Goal: Information Seeking & Learning: Learn about a topic

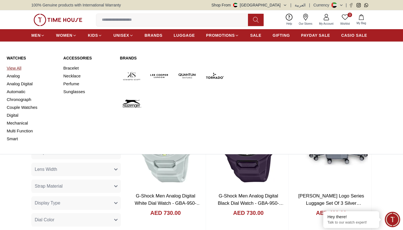
click at [18, 67] on link "View All" at bounding box center [32, 68] width 50 height 8
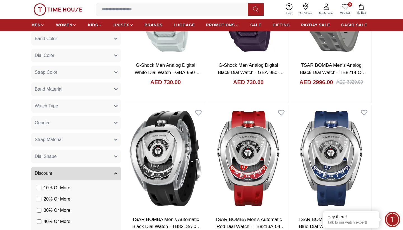
scroll to position [135, 0]
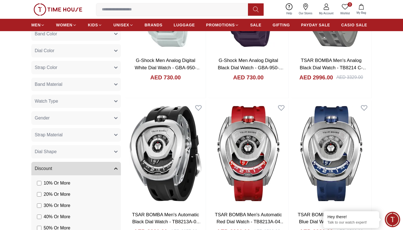
click at [113, 170] on button "Discount" at bounding box center [76, 168] width 90 height 13
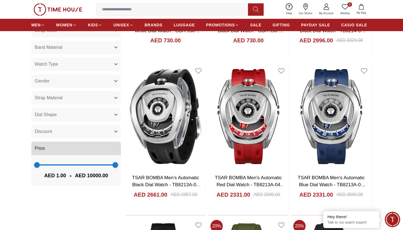
scroll to position [179, 0]
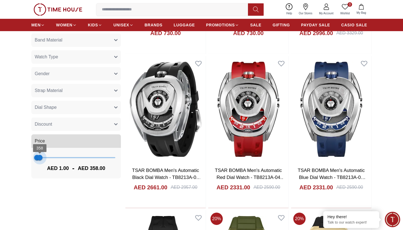
type input "***"
drag, startPoint x: 114, startPoint y: 158, endPoint x: 39, endPoint y: 167, distance: 75.2
click at [39, 167] on div "1 322 AED 1.00 - AED 322.00" at bounding box center [76, 163] width 90 height 31
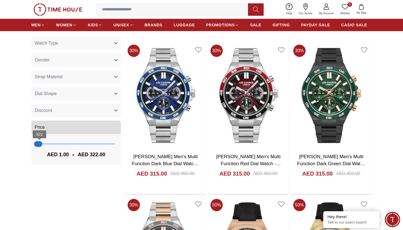
scroll to position [195, 0]
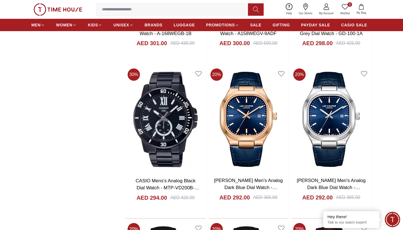
scroll to position [1708, 0]
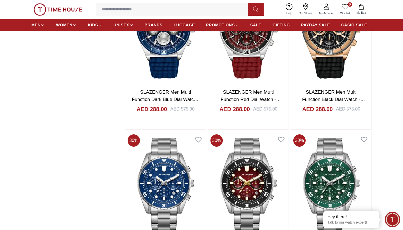
scroll to position [2412, 0]
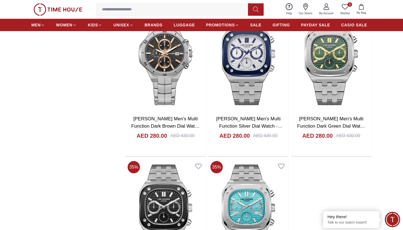
scroll to position [3918, 0]
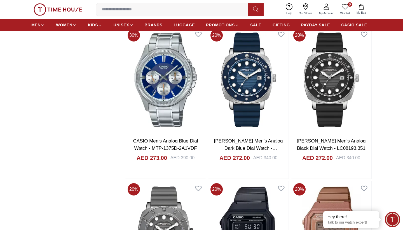
scroll to position [4822, 0]
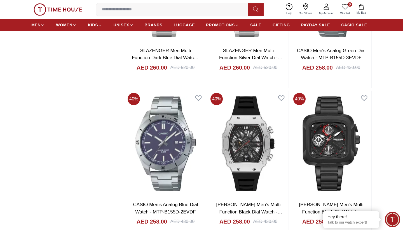
scroll to position [5836, 0]
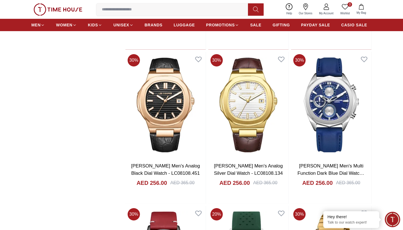
scroll to position [6797, 0]
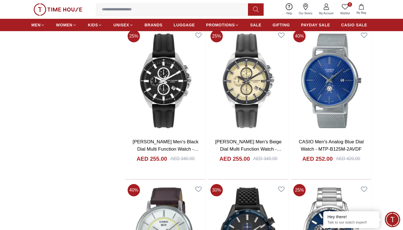
scroll to position [7436, 0]
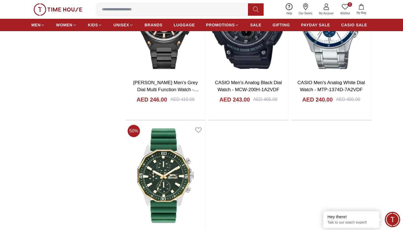
scroll to position [8231, 0]
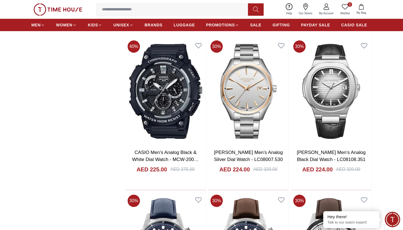
scroll to position [9732, 0]
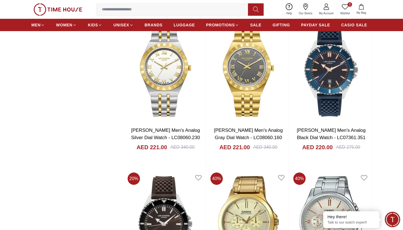
scroll to position [10679, 0]
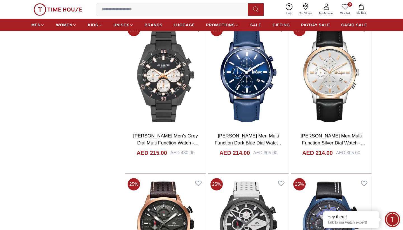
scroll to position [11595, 0]
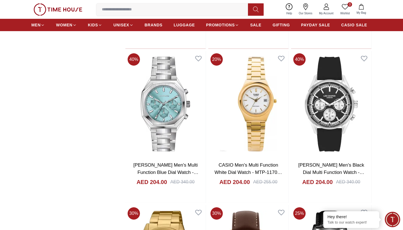
scroll to position [12642, 0]
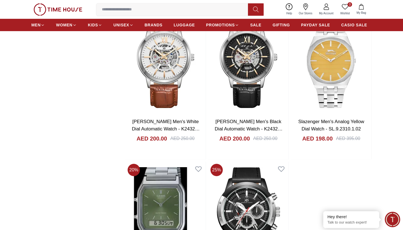
scroll to position [13327, 0]
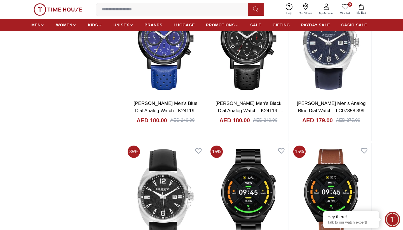
scroll to position [15011, 0]
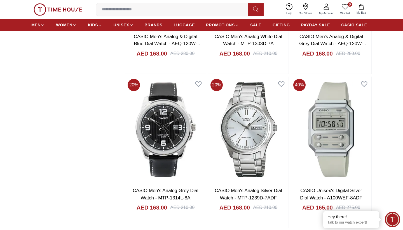
scroll to position [16231, 0]
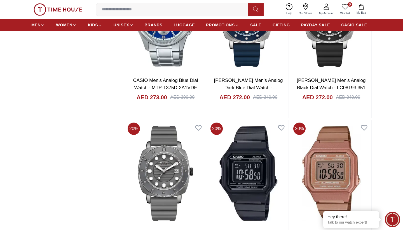
scroll to position [4875, 0]
